Goal: Task Accomplishment & Management: Complete application form

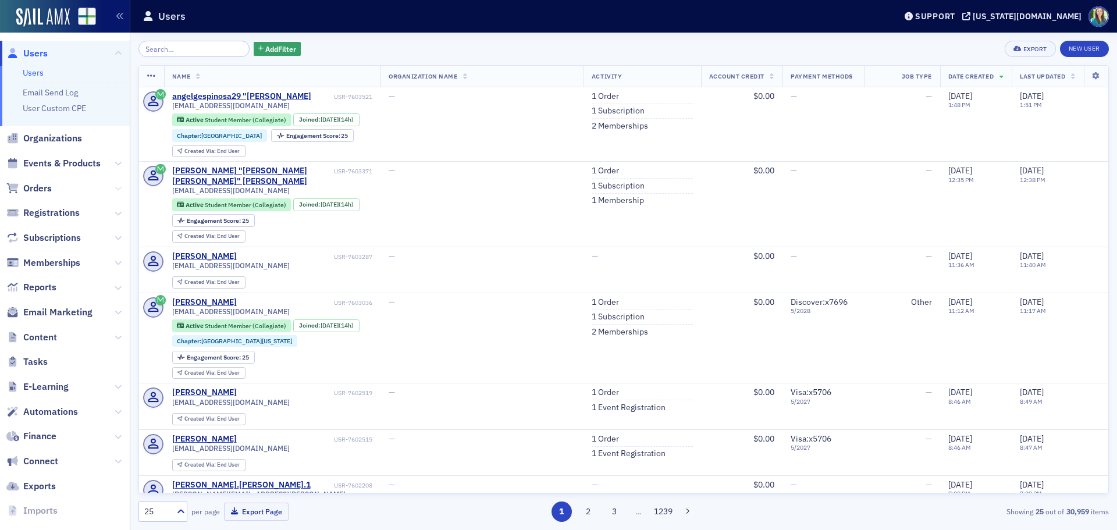
click at [115, 187] on icon at bounding box center [118, 188] width 7 height 7
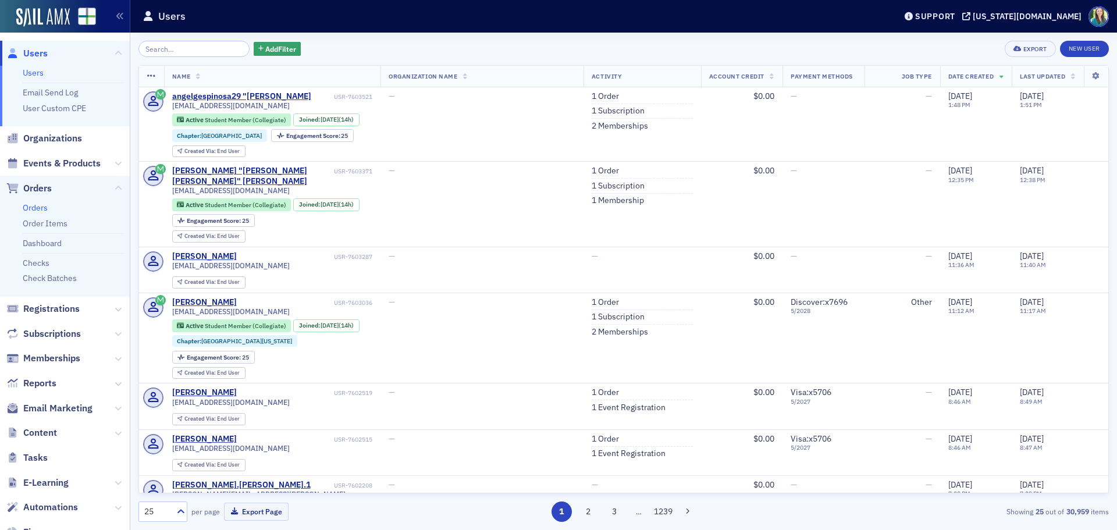
click at [40, 208] on link "Orders" at bounding box center [35, 208] width 25 height 10
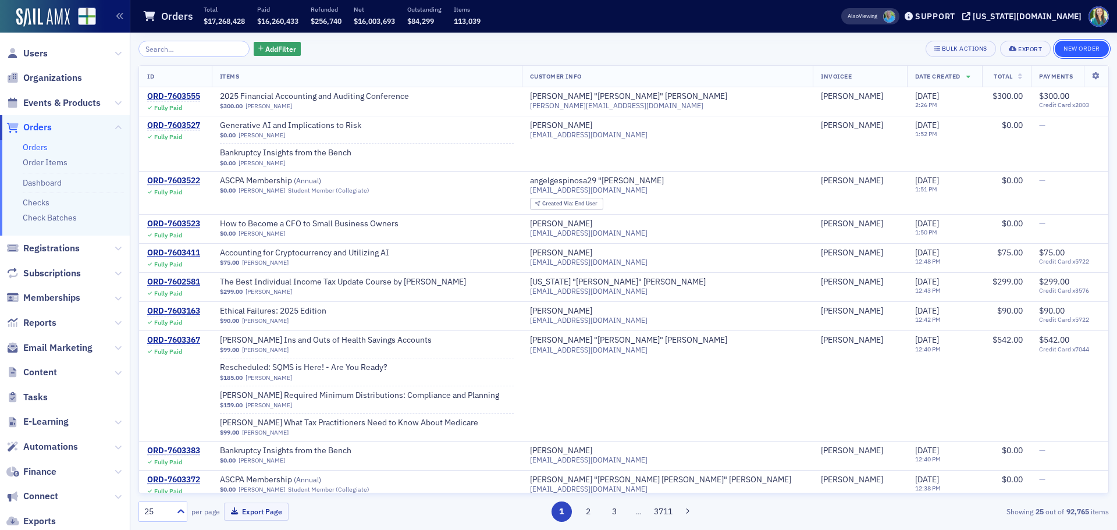
click at [1080, 45] on button "New Order" at bounding box center [1082, 49] width 54 height 16
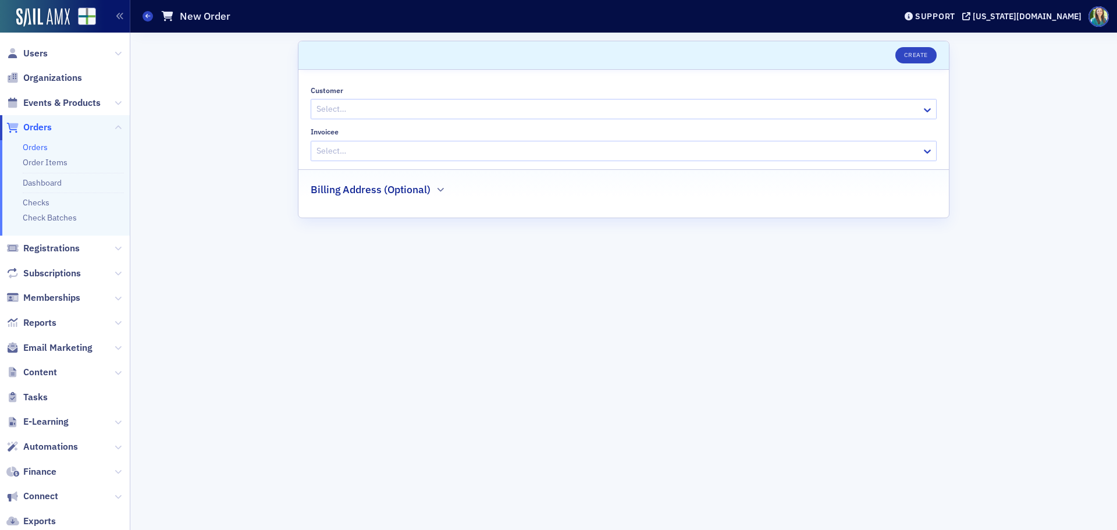
click at [434, 113] on div at bounding box center [617, 109] width 605 height 15
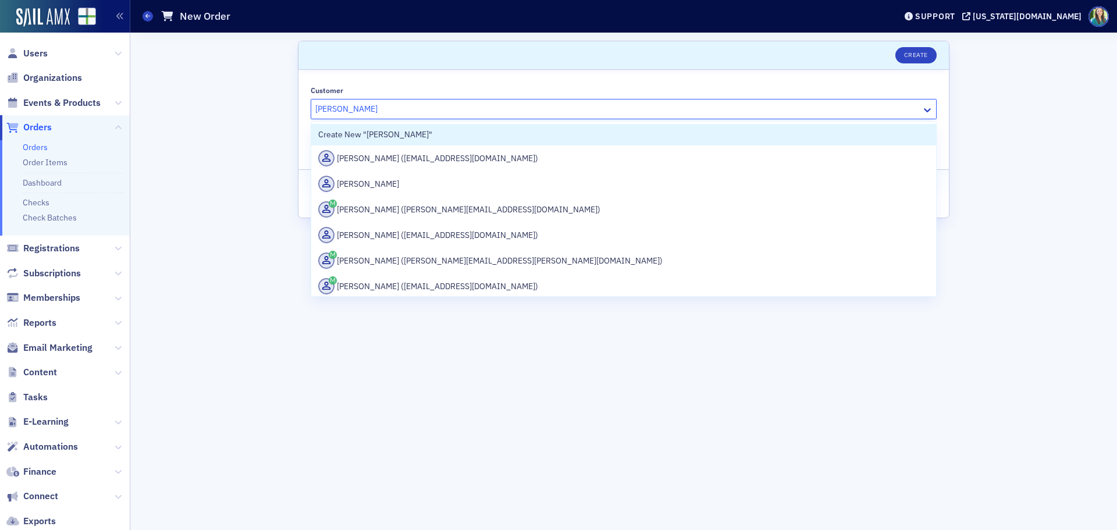
type input "[PERSON_NAME]"
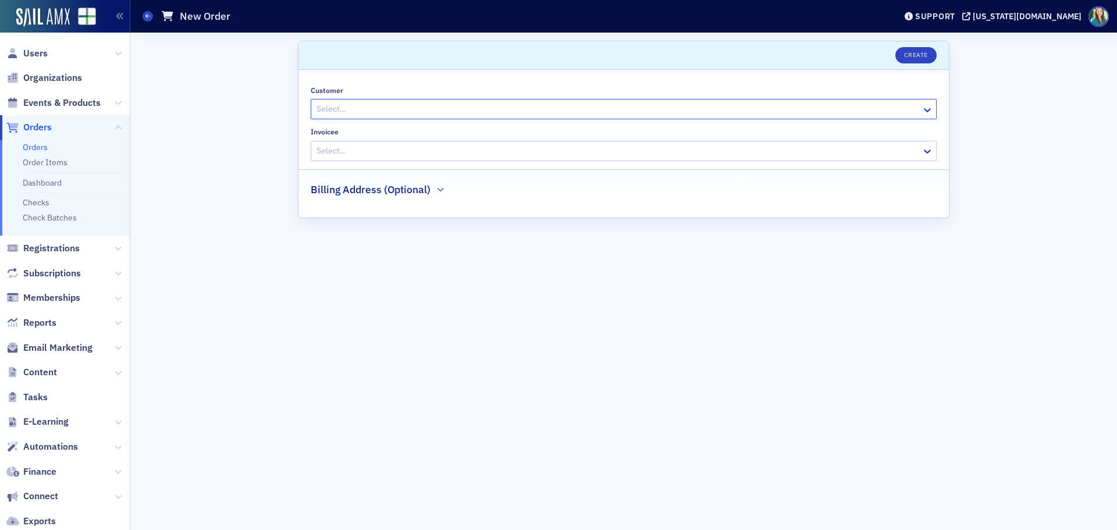
drag, startPoint x: 461, startPoint y: 110, endPoint x: 381, endPoint y: 112, distance: 80.4
click at [381, 112] on div at bounding box center [617, 109] width 605 height 15
click at [907, 54] on button "Create" at bounding box center [916, 55] width 41 height 16
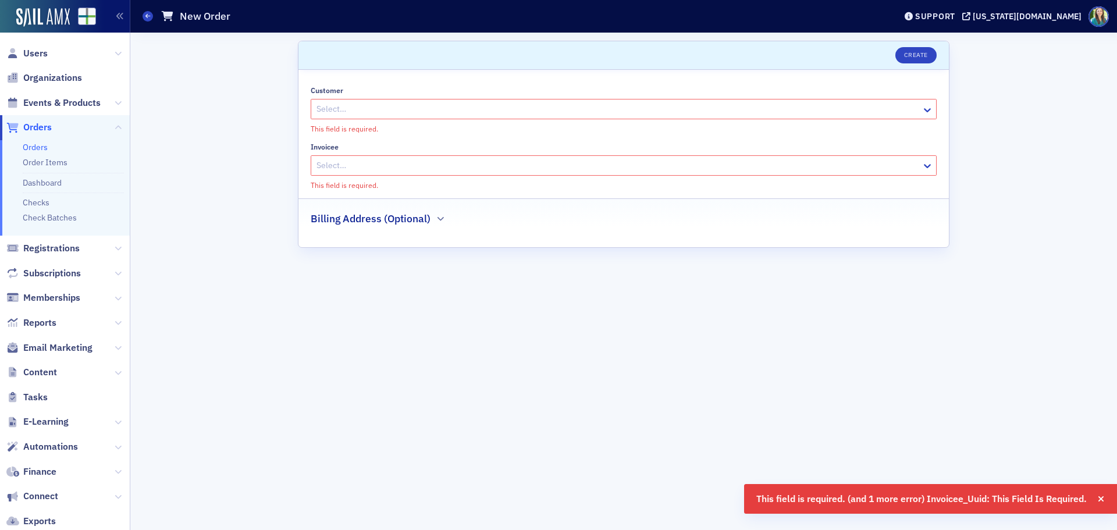
click at [339, 112] on div at bounding box center [617, 109] width 605 height 15
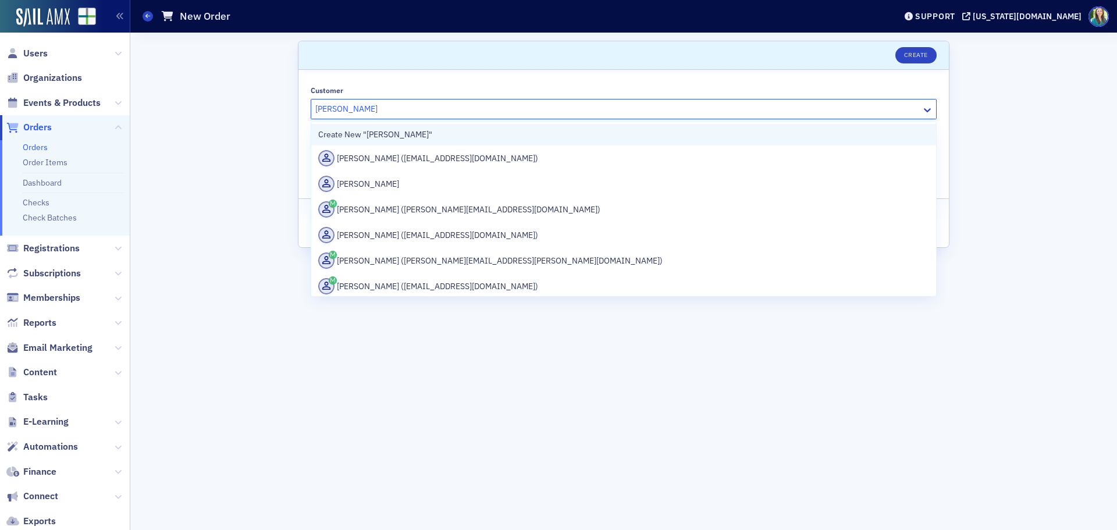
click at [370, 144] on div "Create New "[PERSON_NAME]"" at bounding box center [623, 135] width 625 height 22
type input "[PERSON_NAME]"
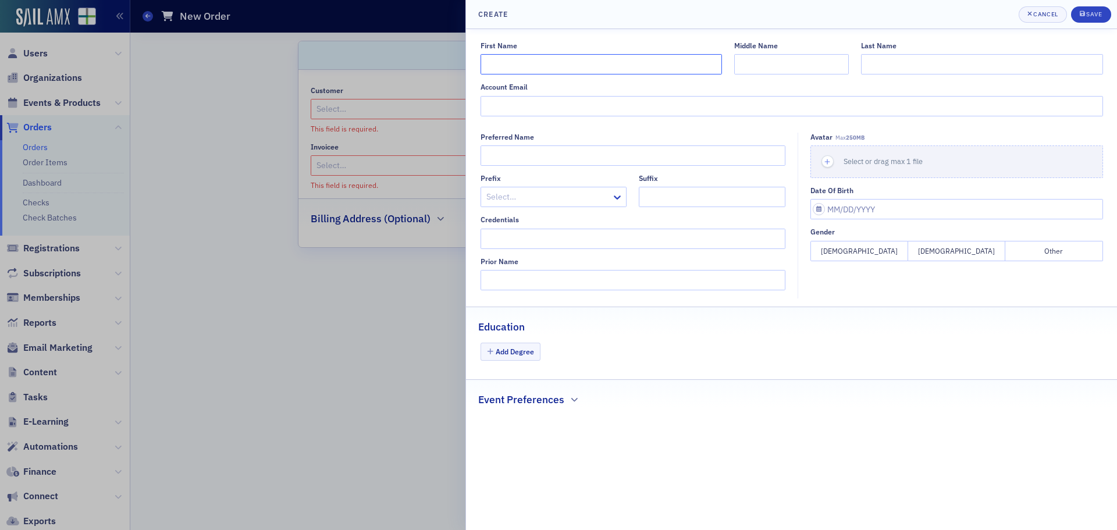
click at [510, 68] on input "First Name" at bounding box center [602, 64] width 242 height 20
type input "[PERSON_NAME]"
click at [882, 62] on input "Last Name" at bounding box center [982, 64] width 242 height 20
type input "Shakespeare"
click at [513, 107] on input "Account Email" at bounding box center [792, 106] width 623 height 20
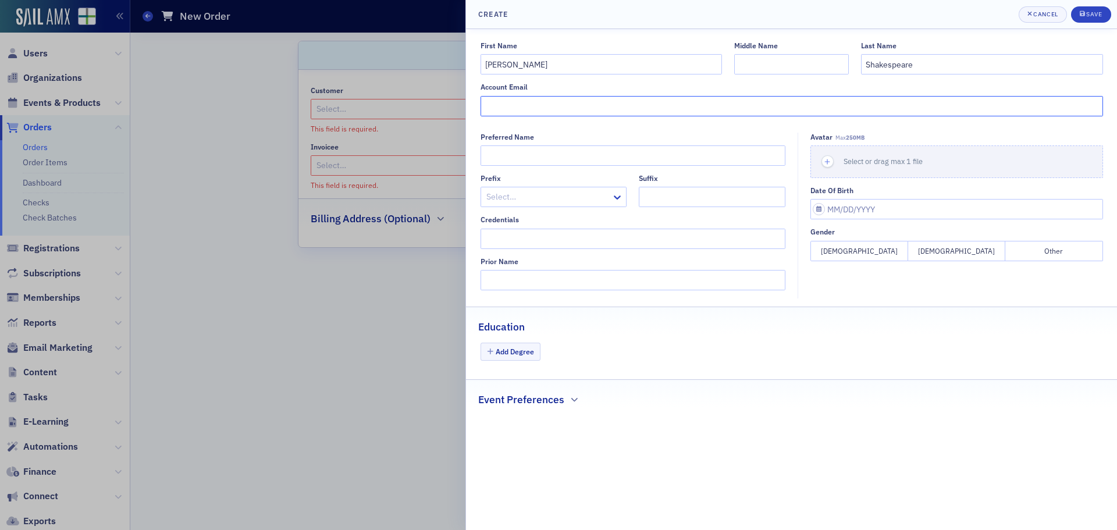
click at [509, 106] on input "Account Email" at bounding box center [792, 106] width 623 height 20
paste input "[PERSON_NAME][EMAIL_ADDRESS][DOMAIN_NAME]"
click at [494, 107] on input "[PERSON_NAME][EMAIL_ADDRESS][DOMAIN_NAME]" at bounding box center [792, 106] width 623 height 20
type input "[PERSON_NAME][EMAIL_ADDRESS][DOMAIN_NAME]"
click at [1081, 9] on button "Save" at bounding box center [1091, 14] width 40 height 16
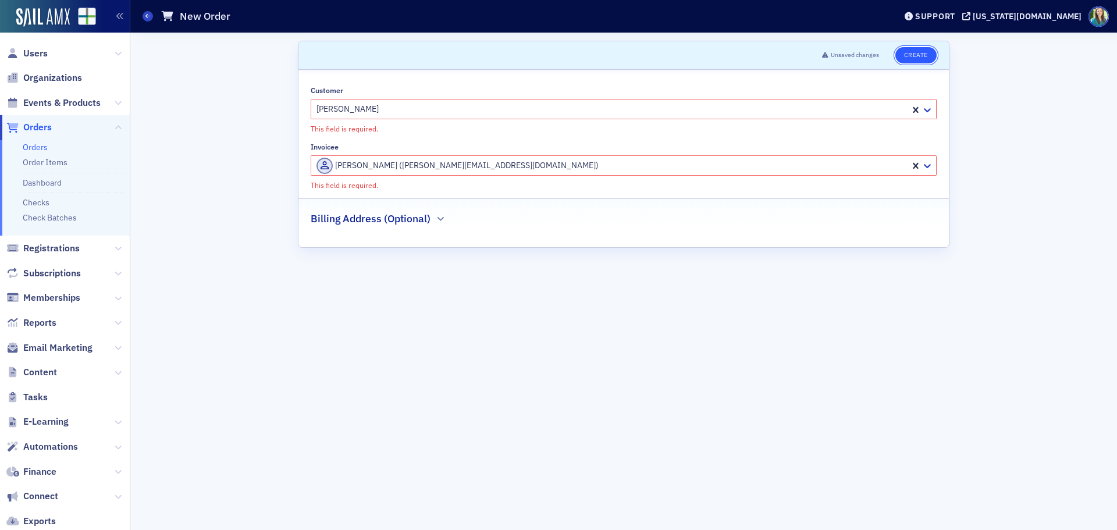
click at [910, 50] on button "Create" at bounding box center [916, 55] width 41 height 16
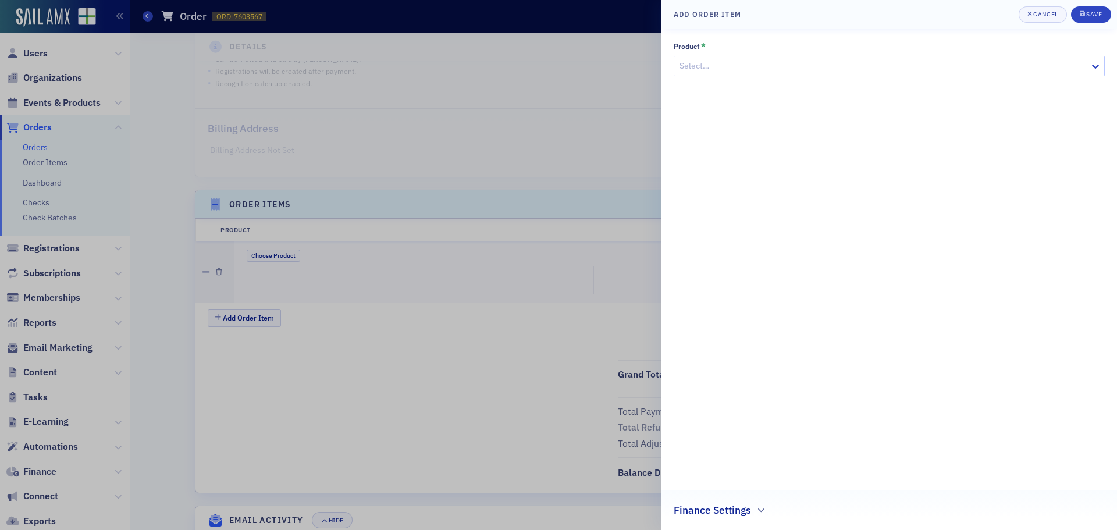
scroll to position [249, 0]
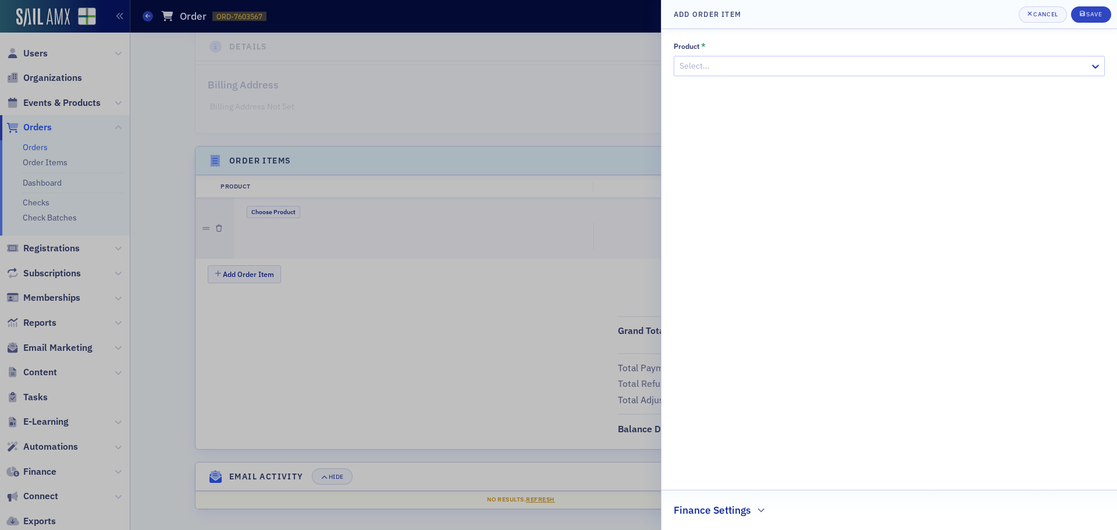
click at [825, 73] on div at bounding box center [884, 66] width 410 height 15
type input "ad"
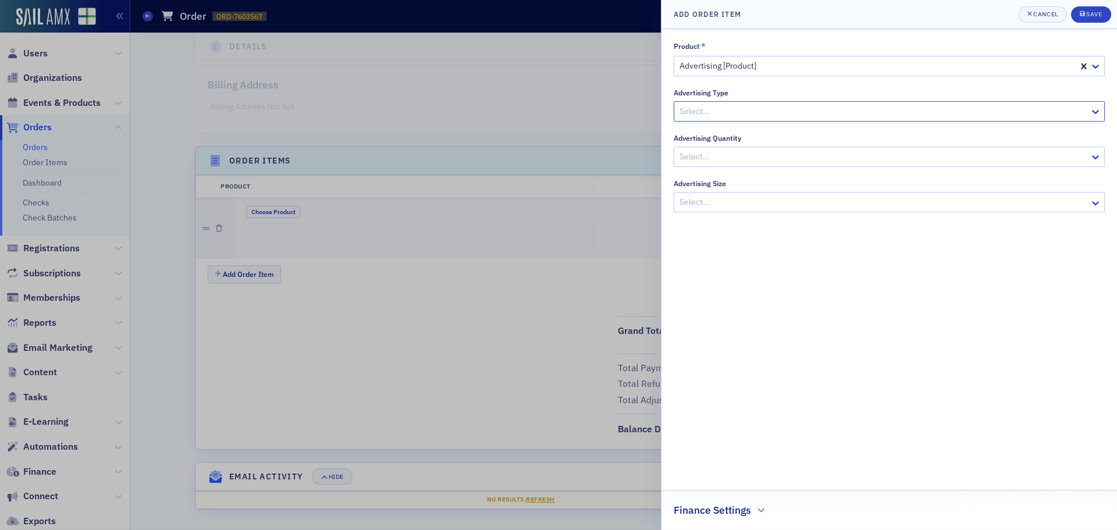
click at [738, 107] on div at bounding box center [884, 111] width 410 height 15
click at [722, 161] on div at bounding box center [884, 157] width 410 height 15
click at [708, 201] on div at bounding box center [884, 202] width 410 height 15
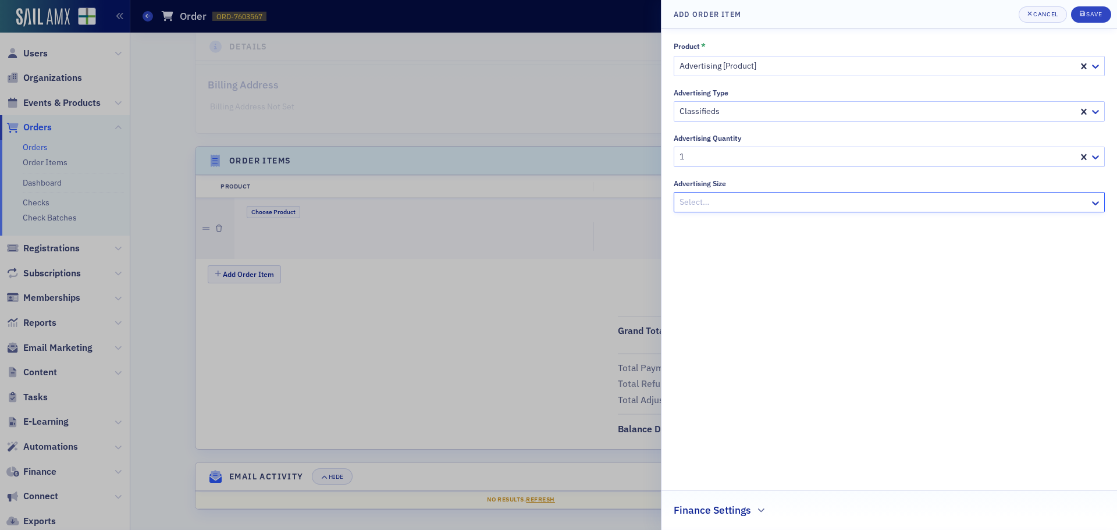
click at [1101, 17] on div "Save" at bounding box center [1095, 14] width 16 height 6
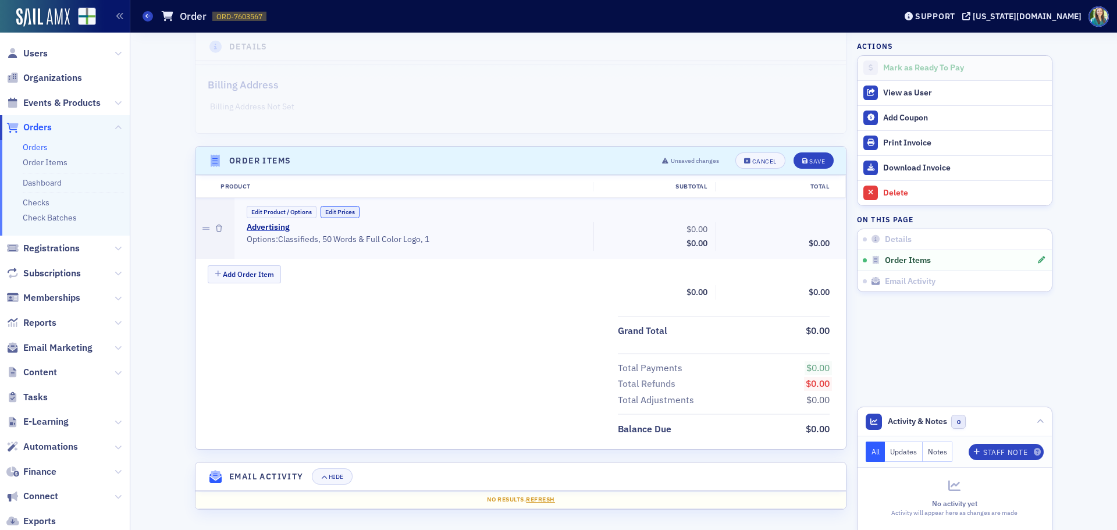
click at [343, 212] on button "Edit Prices" at bounding box center [340, 212] width 39 height 12
click at [689, 232] on input "0.00" at bounding box center [683, 229] width 57 height 16
type input "200.00"
click at [806, 229] on input "0.00" at bounding box center [806, 229] width 57 height 16
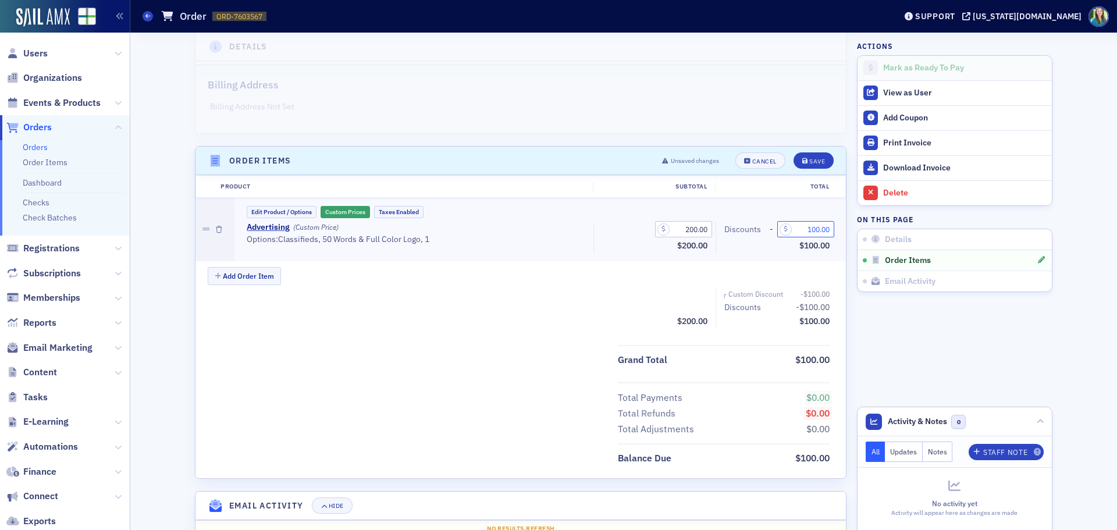
type input "100.00"
click at [686, 229] on input "200.00" at bounding box center [683, 229] width 57 height 16
type input "300.00"
click at [819, 164] on div "Save" at bounding box center [818, 161] width 16 height 6
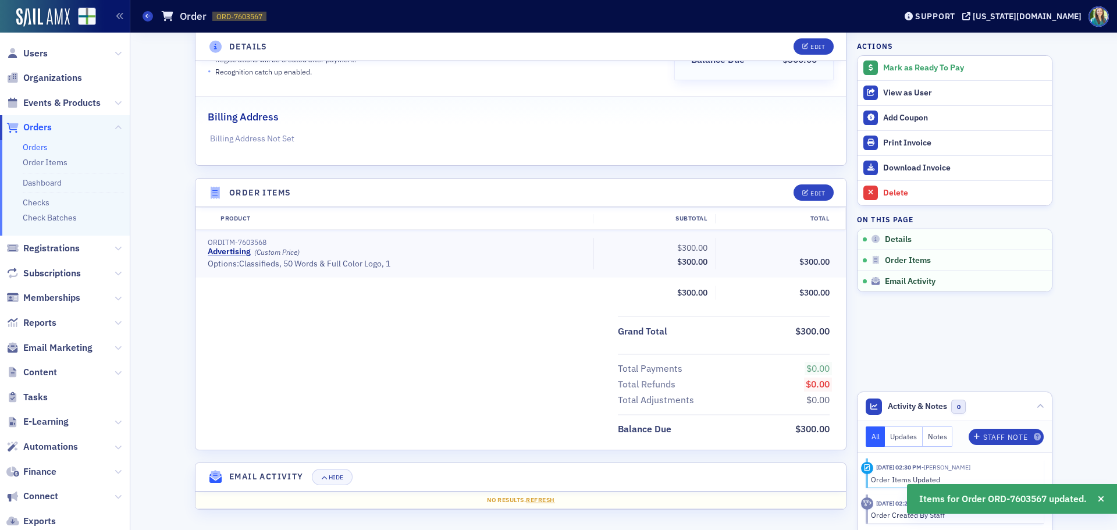
scroll to position [0, 0]
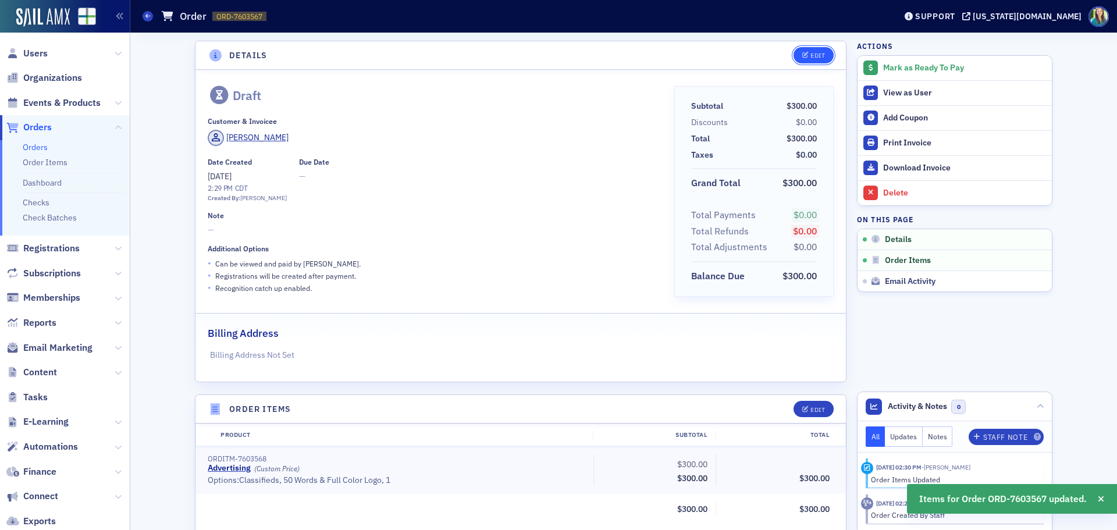
click at [811, 50] on button "Edit" at bounding box center [814, 55] width 40 height 16
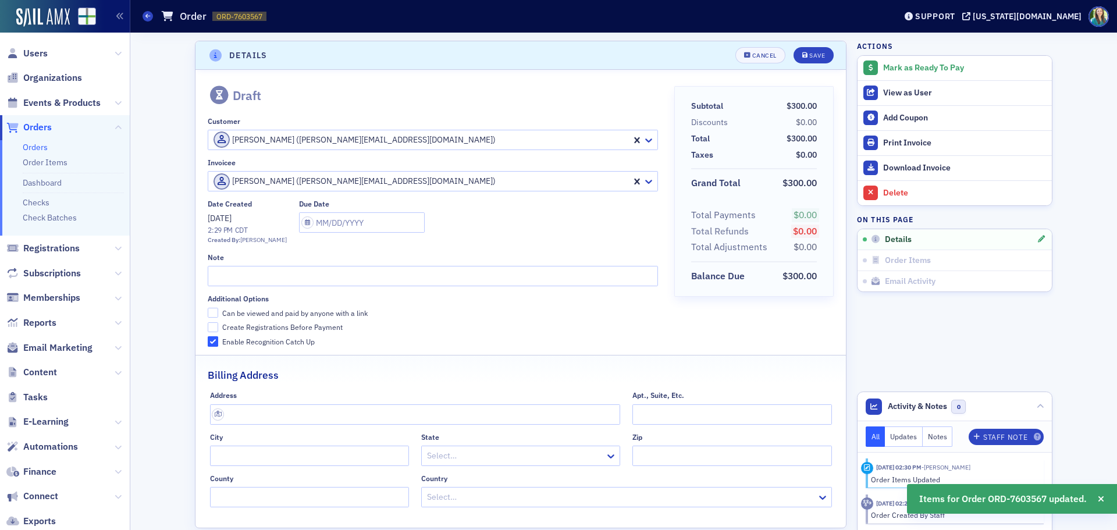
scroll to position [2, 0]
click at [229, 271] on input "text" at bounding box center [433, 274] width 450 height 20
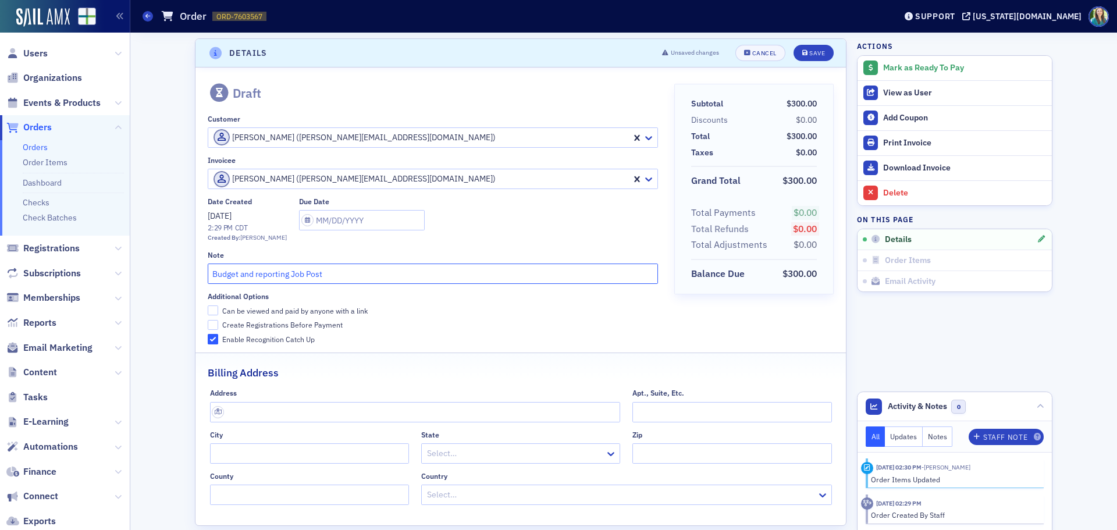
click at [256, 275] on input "Budget and reporting Job Post" at bounding box center [433, 274] width 450 height 20
type input "Budget and Reporting Job Post"
click at [208, 311] on input "Can be viewed and paid by anyone with a link" at bounding box center [213, 311] width 10 height 10
checkbox input "true"
click at [821, 56] on button "Save" at bounding box center [814, 53] width 40 height 16
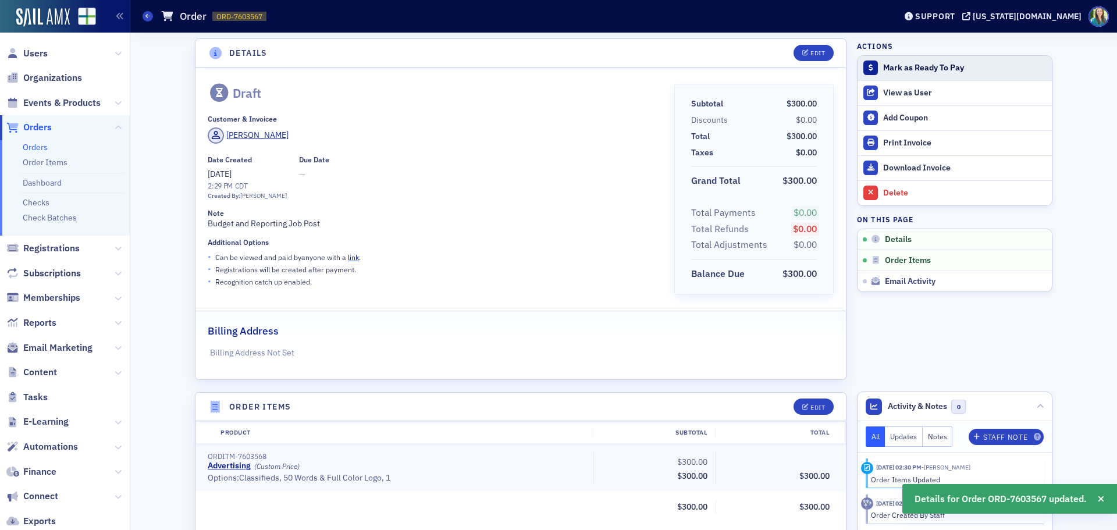
click at [912, 65] on div "Mark as Ready To Pay" at bounding box center [965, 68] width 163 height 10
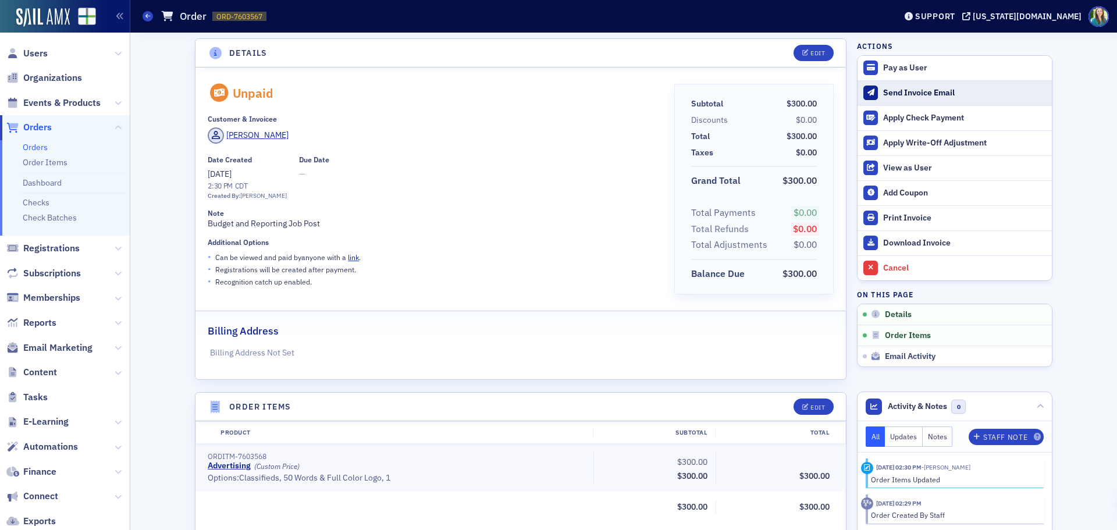
click at [931, 93] on div "Send Invoice Email" at bounding box center [965, 93] width 163 height 10
click at [894, 96] on div "Send Invoice Email" at bounding box center [965, 93] width 163 height 10
click at [942, 245] on div "Download Invoice" at bounding box center [965, 243] width 163 height 10
